Goal: Check status

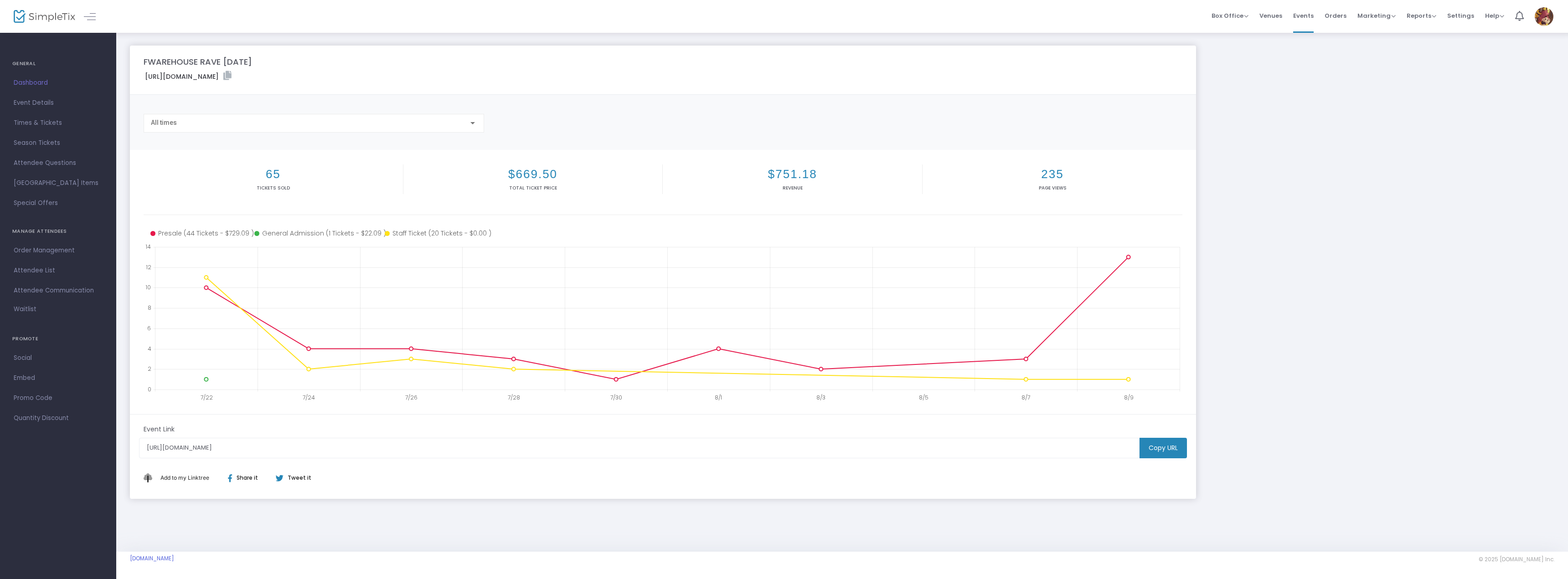
click at [138, 212] on m-panel-content "65 Tickets sold $669.50 Total Ticket Price $751.18 Revenue 235 Page Views 7/22 …" at bounding box center [663, 282] width 1066 height 264
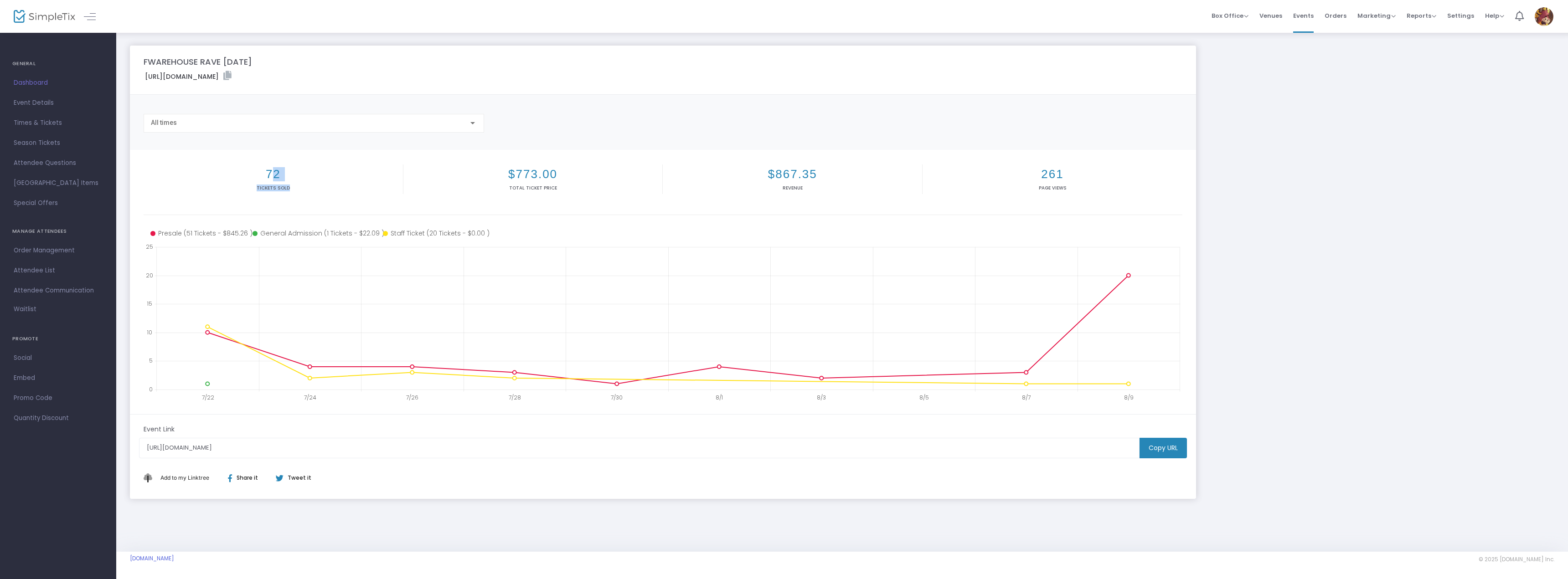
drag, startPoint x: 268, startPoint y: 173, endPoint x: 293, endPoint y: 187, distance: 28.7
click at [293, 187] on div "72 Tickets sold" at bounding box center [273, 179] width 260 height 30
click at [293, 187] on p "Tickets sold" at bounding box center [273, 187] width 256 height 7
